Goal: Task Accomplishment & Management: Complete application form

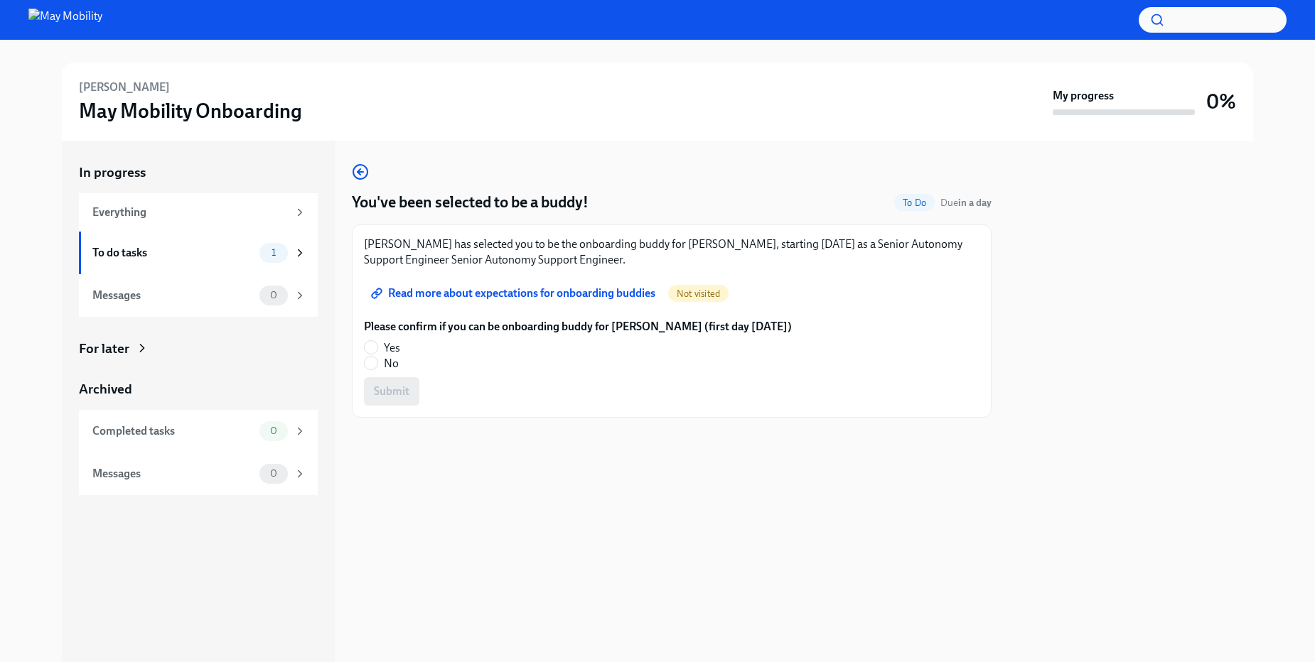
click at [573, 297] on span "Read more about expectations for onboarding buddies" at bounding box center [514, 293] width 281 height 14
click at [369, 346] on input "Yes" at bounding box center [371, 347] width 13 height 13
radio input "true"
click at [385, 390] on span "Submit" at bounding box center [392, 391] width 36 height 14
click at [107, 215] on div "Everything" at bounding box center [189, 213] width 195 height 16
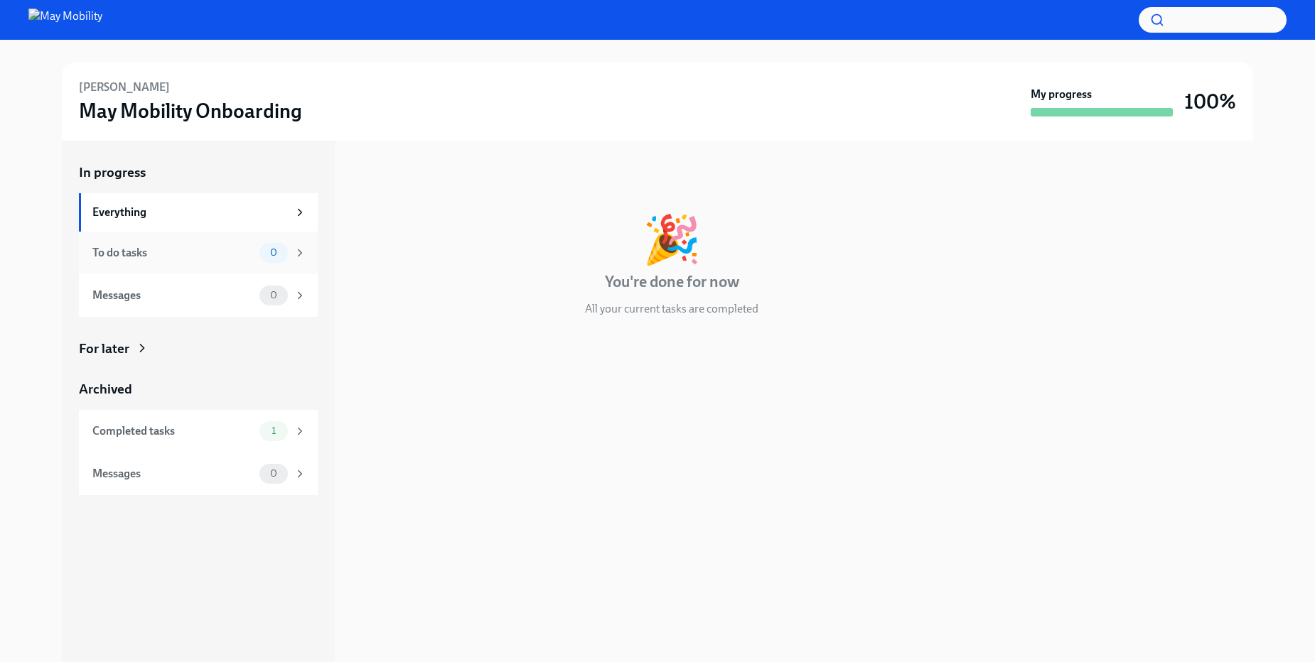
click at [123, 265] on div "To do tasks 0" at bounding box center [198, 253] width 239 height 43
click at [122, 296] on div "Messages" at bounding box center [172, 296] width 161 height 16
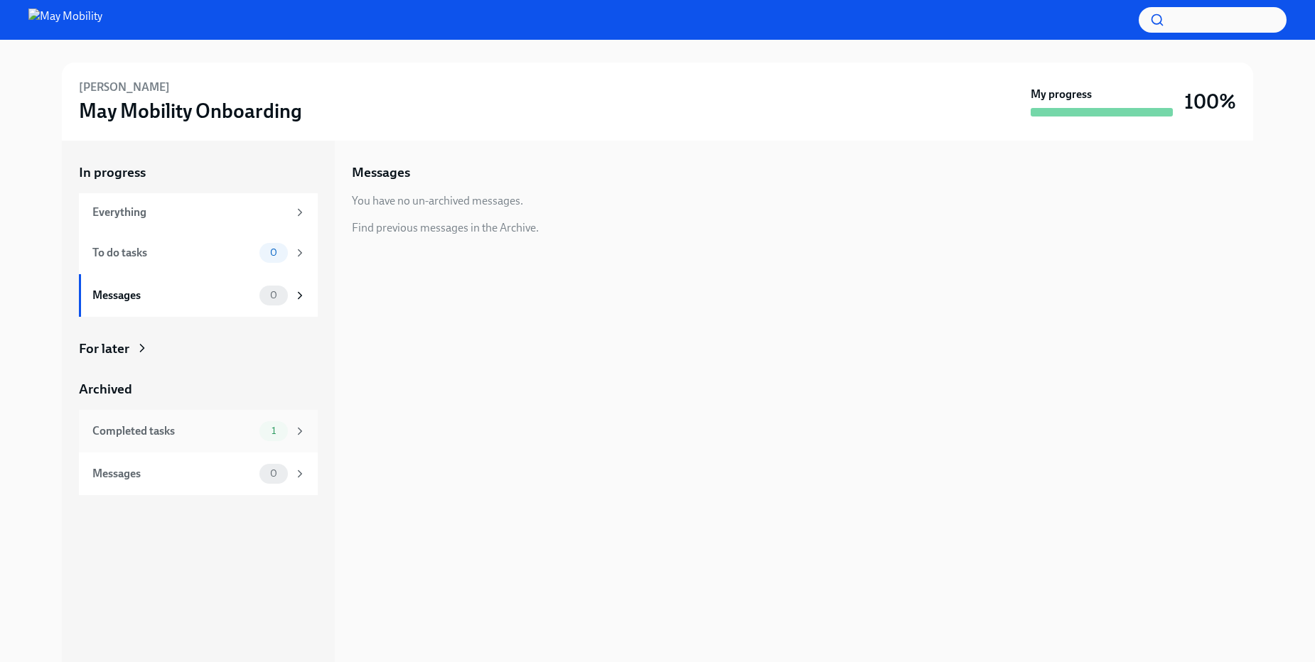
click at [141, 425] on div "Completed tasks" at bounding box center [172, 432] width 161 height 16
click at [132, 480] on div "Messages" at bounding box center [172, 474] width 161 height 16
